Goal: Communication & Community: Share content

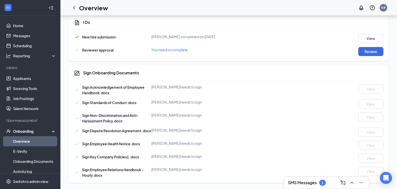
scroll to position [322, 0]
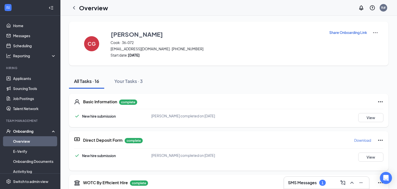
click at [336, 33] on p "Share Onboarding Link" at bounding box center [348, 32] width 38 height 5
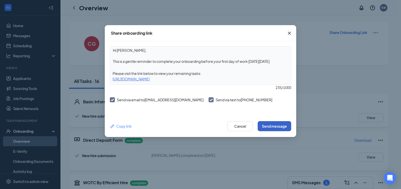
click at [280, 127] on button "Send message" at bounding box center [274, 126] width 33 height 10
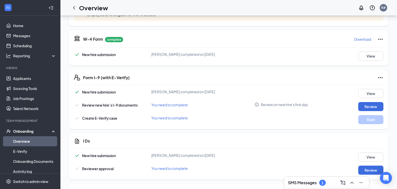
scroll to position [322, 0]
